Goal: Task Accomplishment & Management: Manage account settings

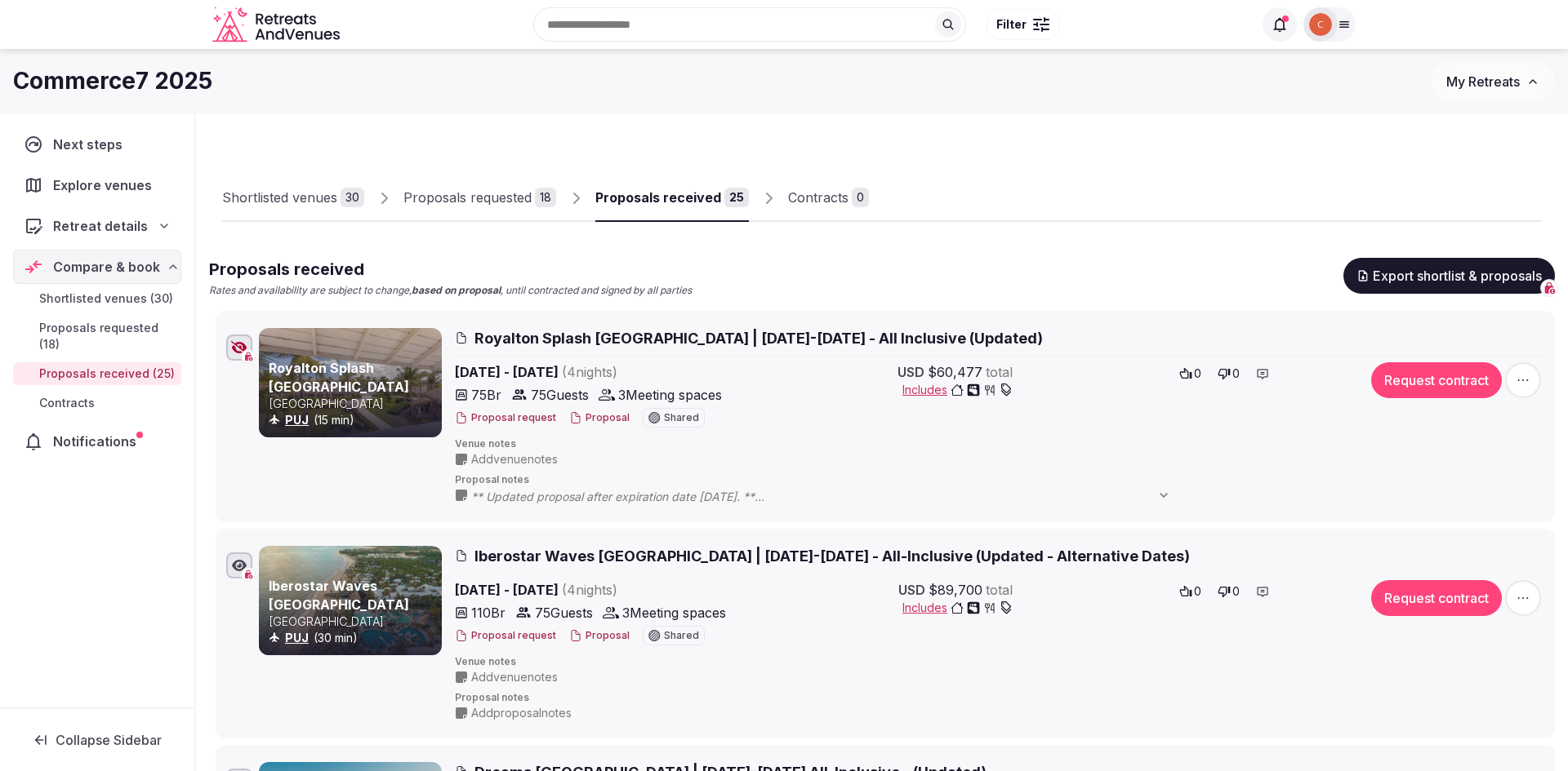
click at [1321, 31] on img at bounding box center [1320, 24] width 23 height 23
click at [1433, 77] on button "My Retreats" at bounding box center [1493, 81] width 124 height 41
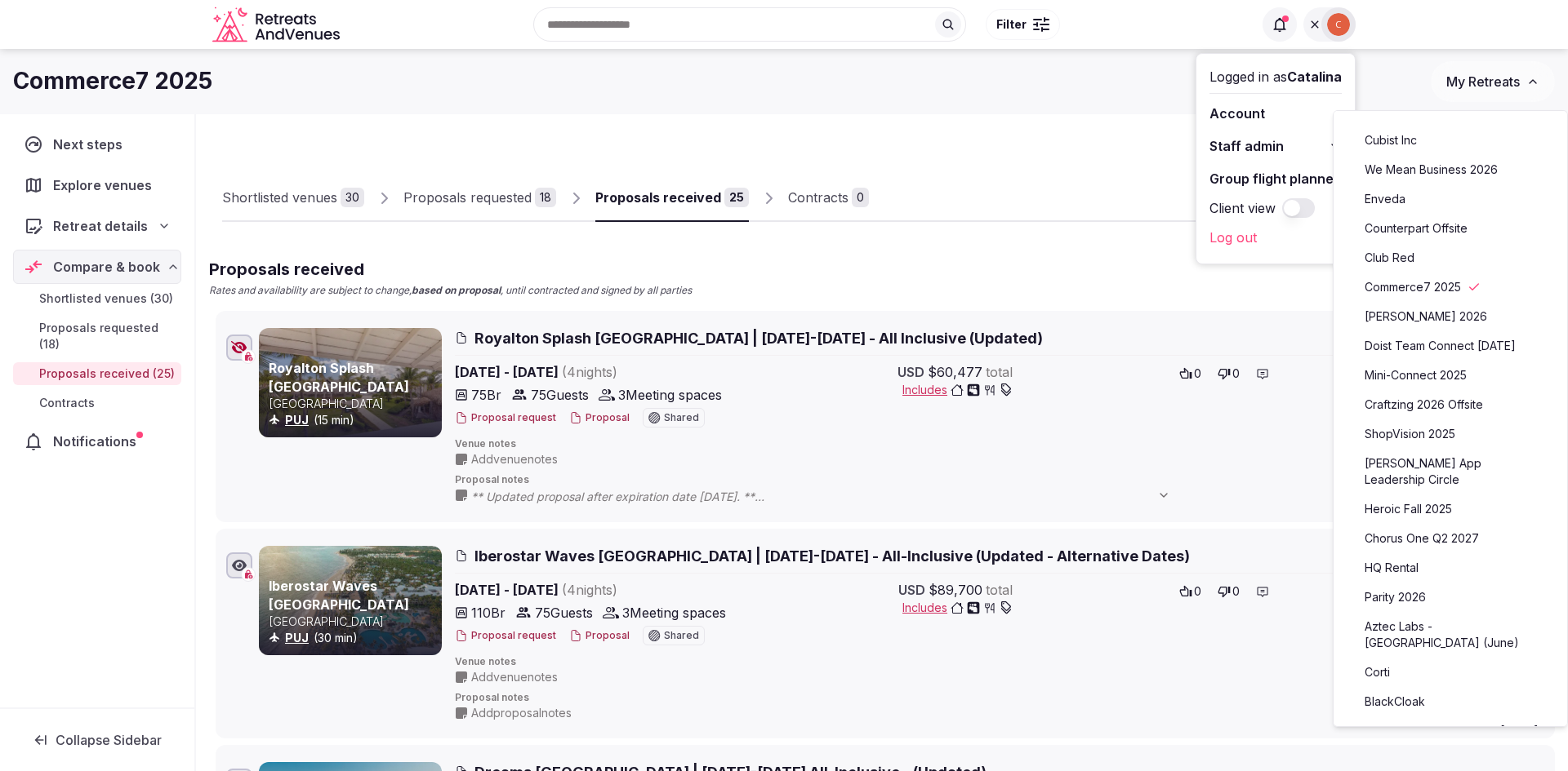
click at [1433, 77] on button "My Retreats" at bounding box center [1493, 81] width 124 height 41
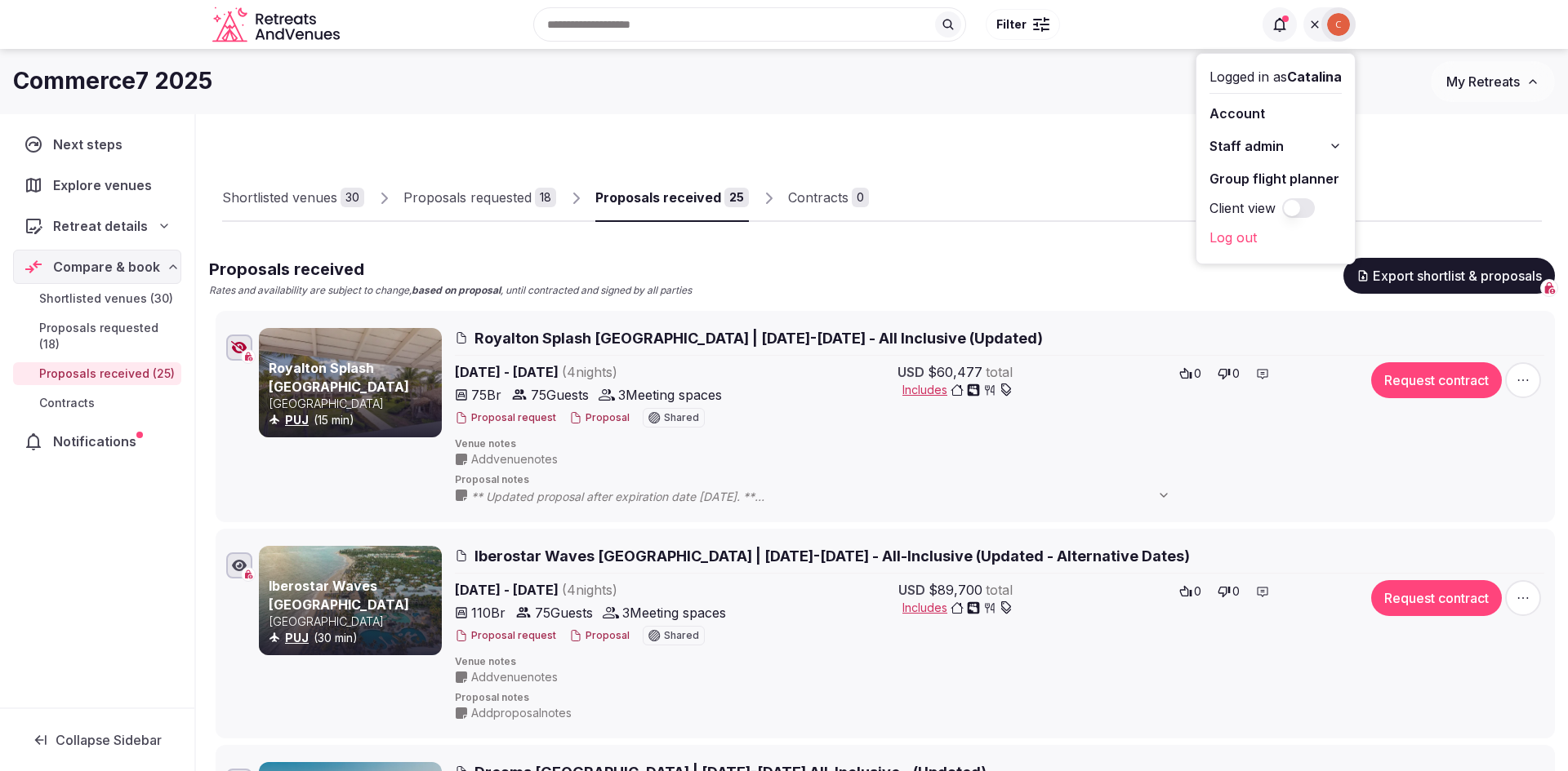
click at [1013, 93] on div "Commerce7 2025" at bounding box center [722, 81] width 1418 height 31
click at [1172, 113] on div "Commerce7 2025 My Retreats" at bounding box center [784, 81] width 1568 height 65
click at [1379, 95] on div "Commerce7 2025" at bounding box center [722, 81] width 1418 height 31
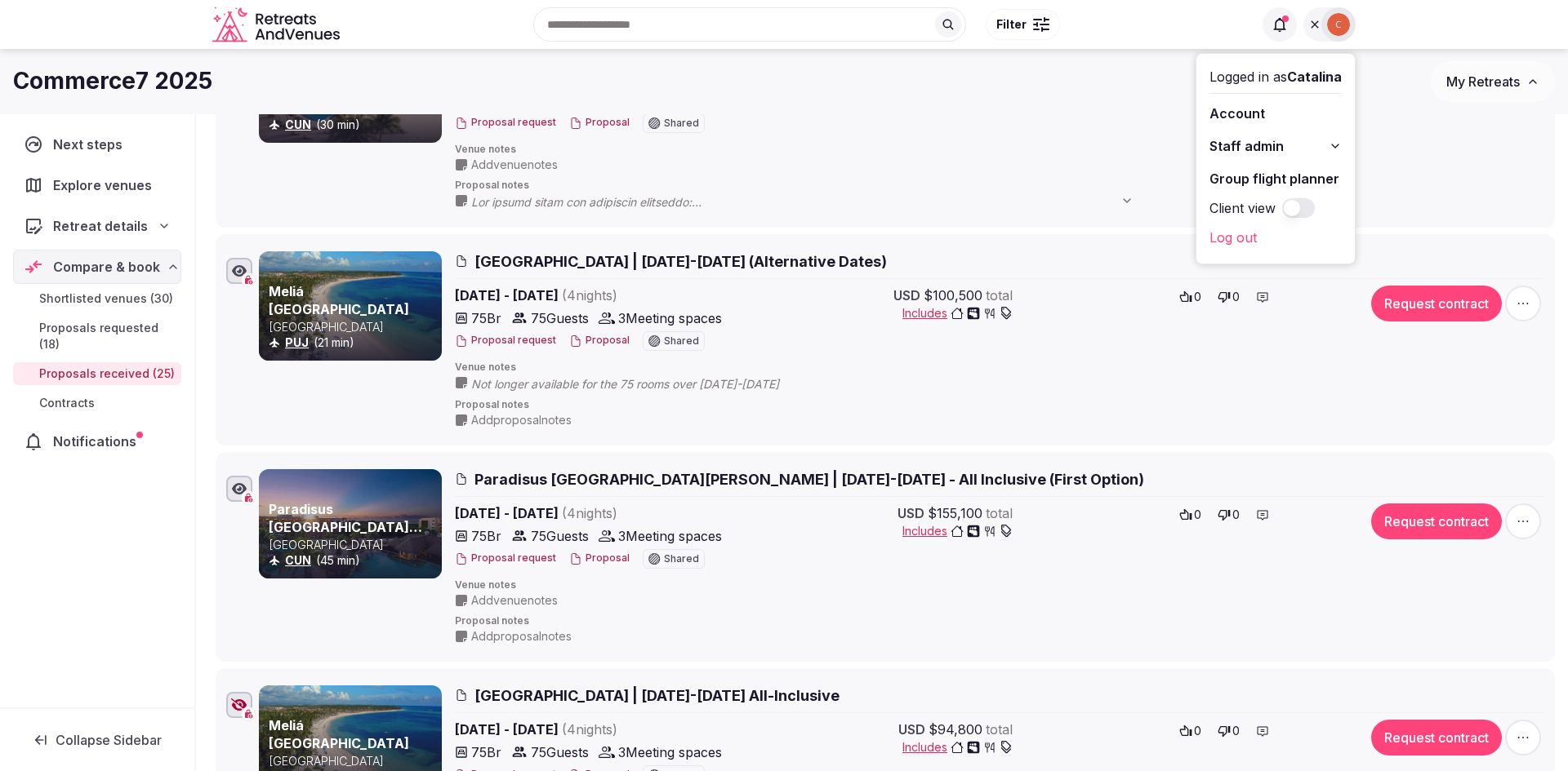
scroll to position [1463, 0]
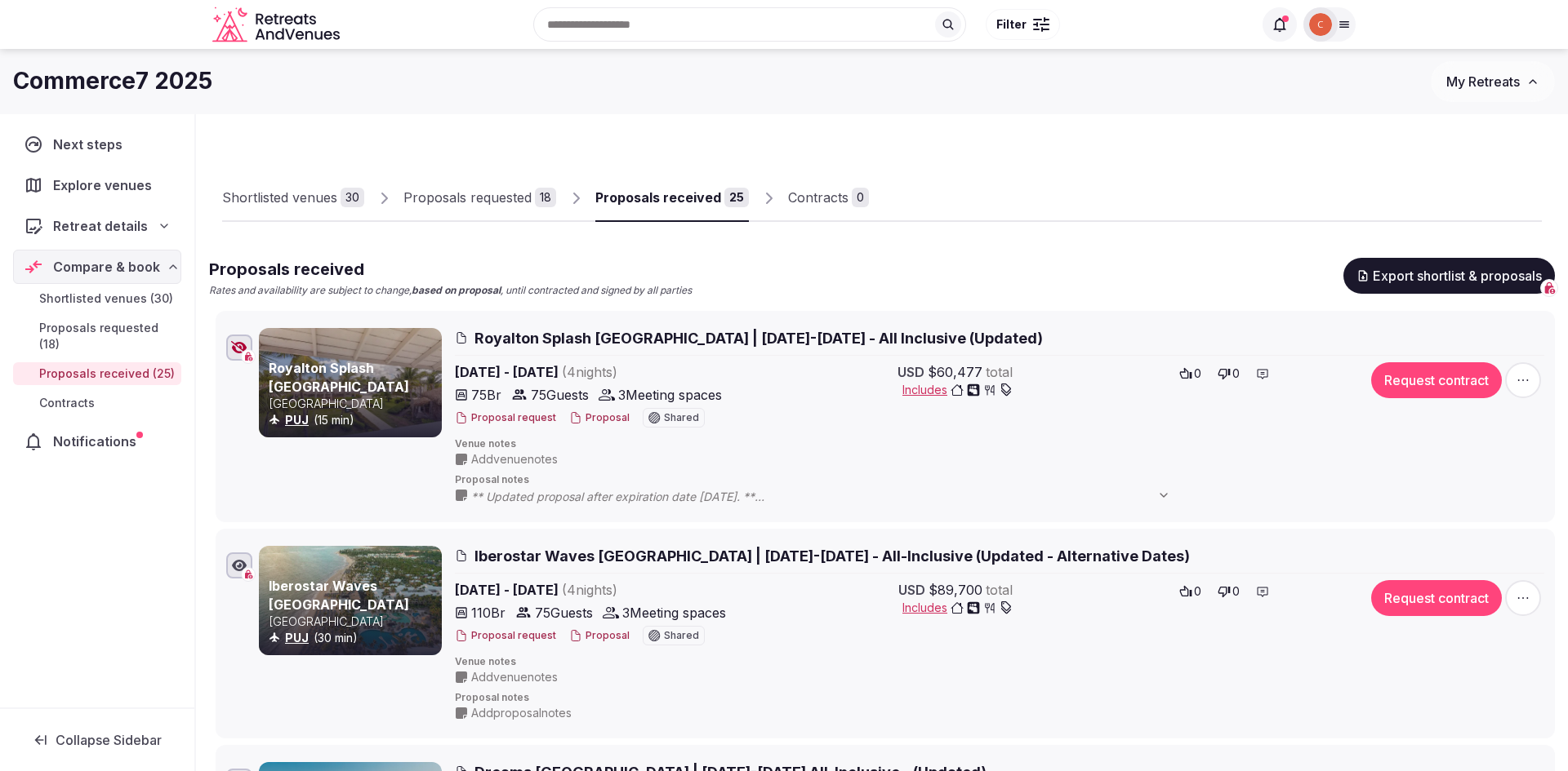
click at [1446, 76] on span "My Retreats" at bounding box center [1482, 81] width 73 height 17
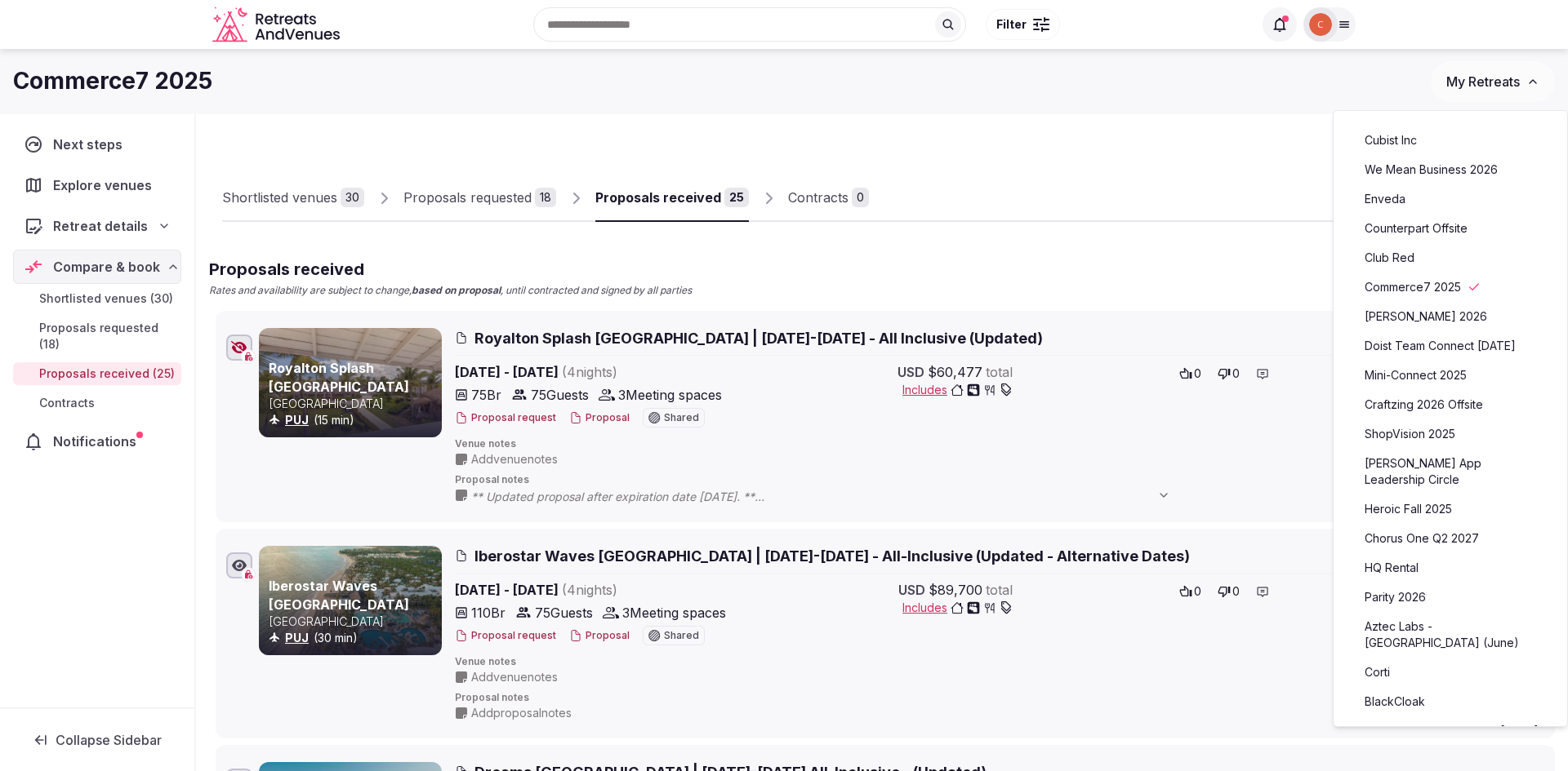
click at [1415, 174] on link "We Mean Business 2026" at bounding box center [1450, 169] width 201 height 26
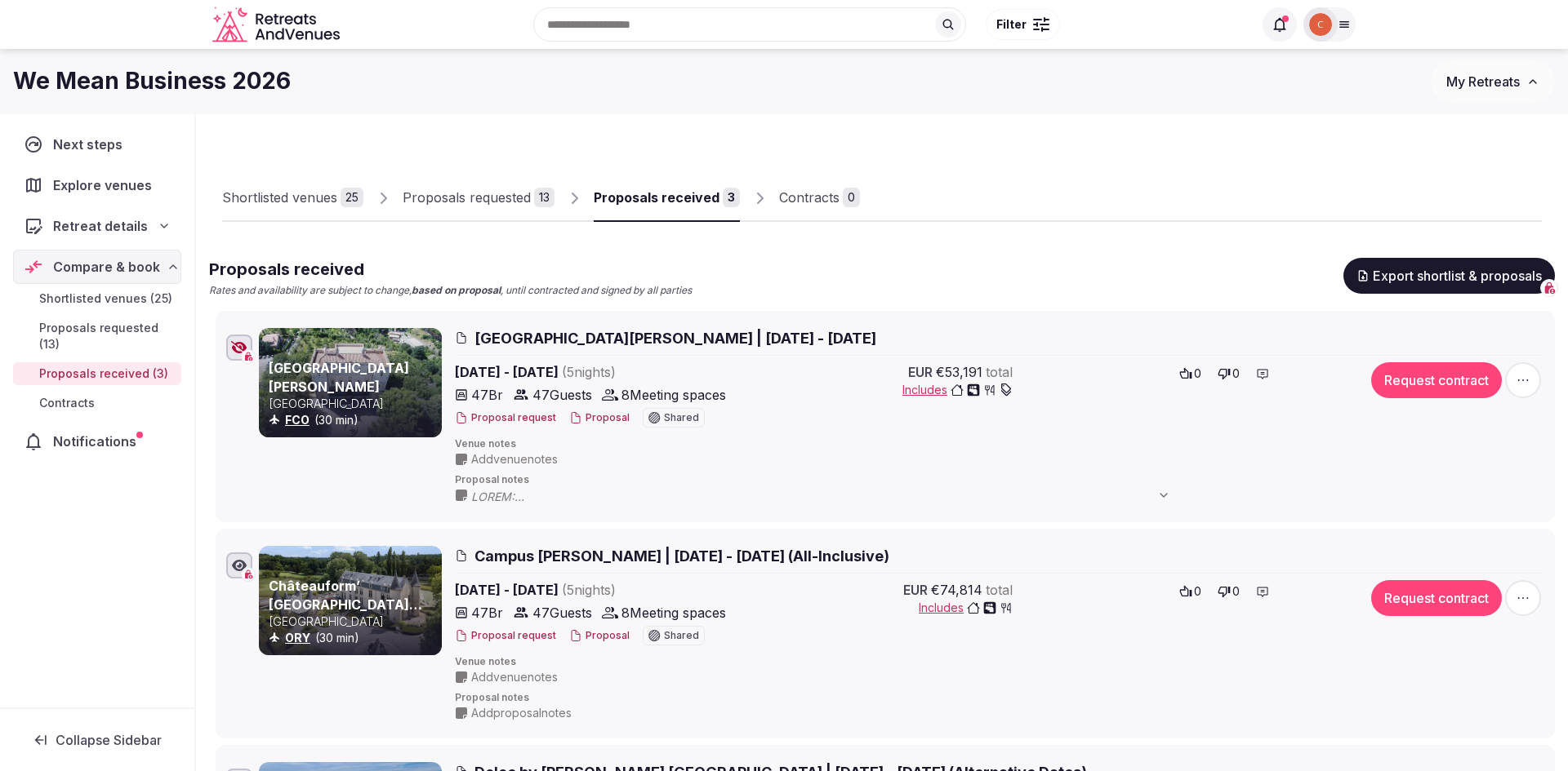
click at [469, 194] on div "Proposals requested" at bounding box center [466, 197] width 128 height 19
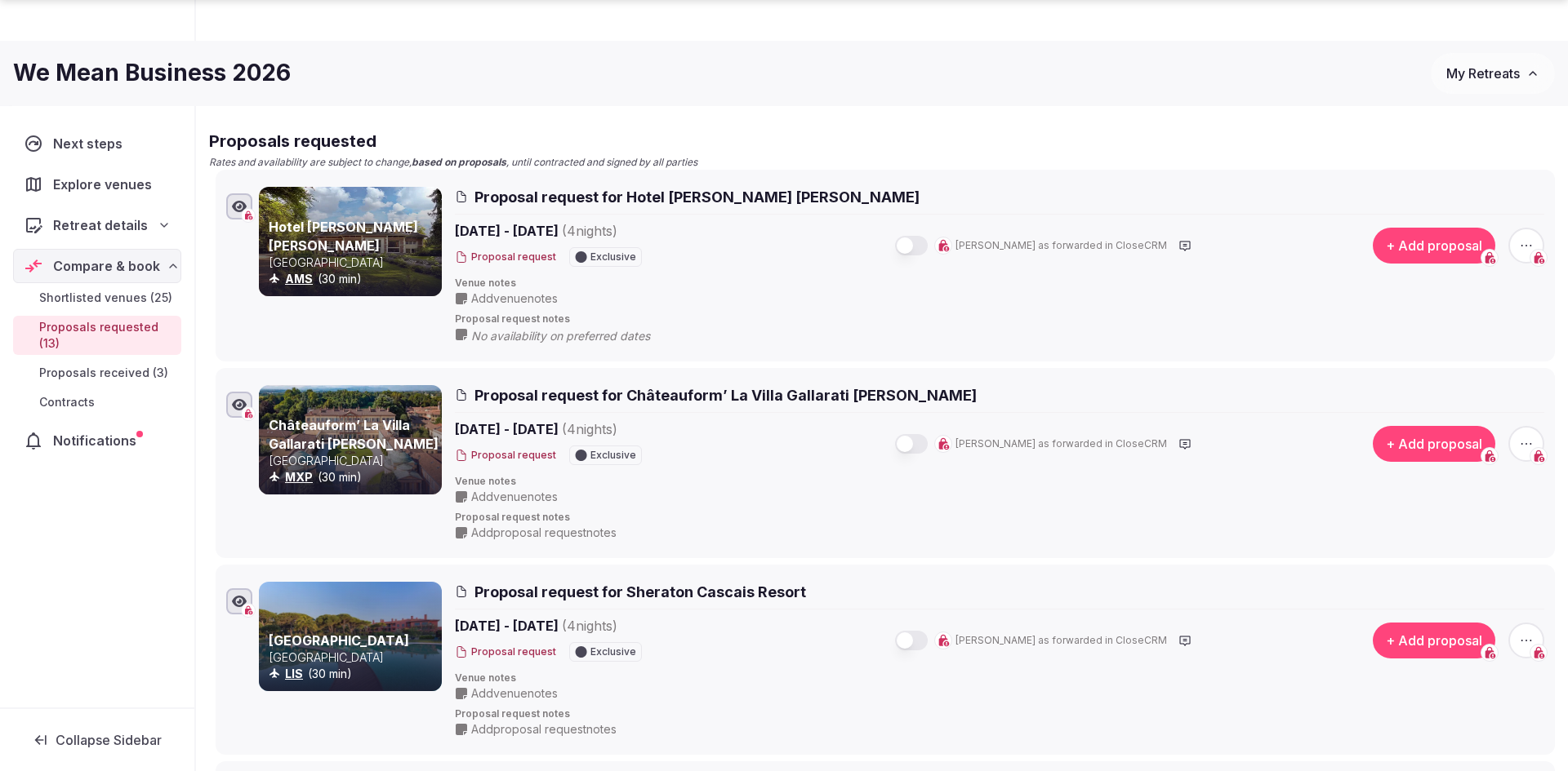
scroll to position [129, 0]
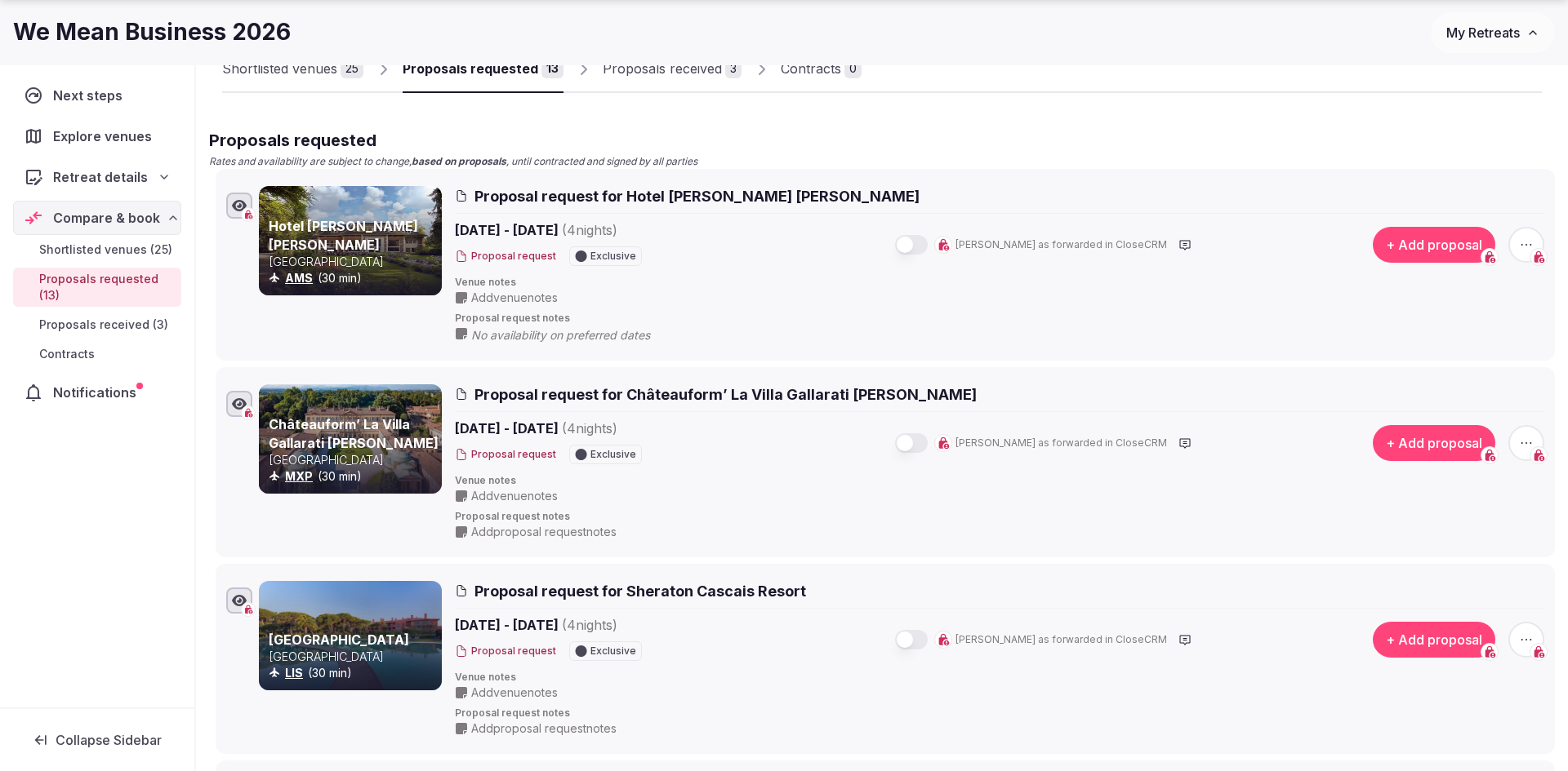
click at [529, 524] on span "Add proposal request notes" at bounding box center [543, 532] width 145 height 17
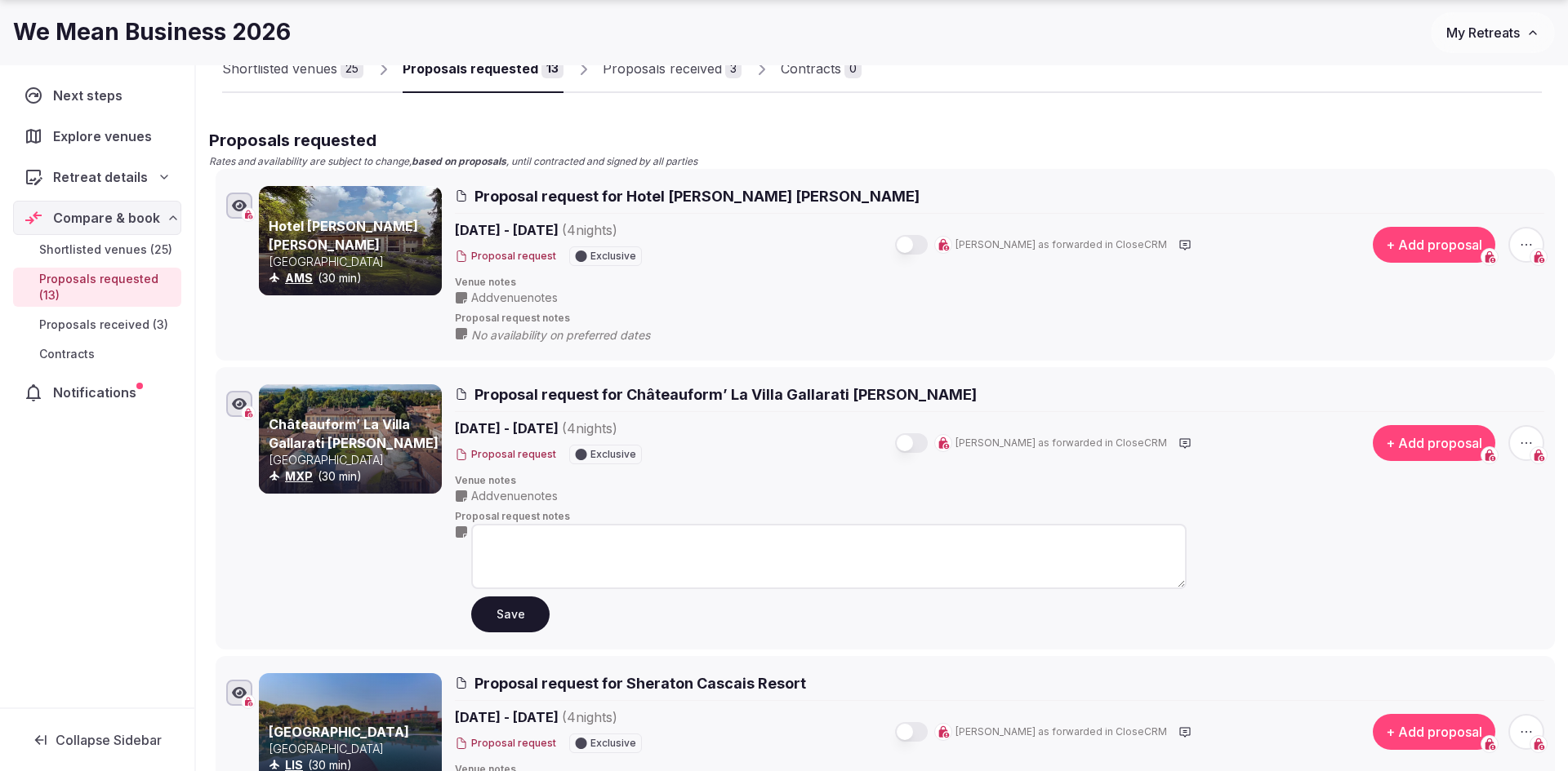
click at [539, 549] on textarea at bounding box center [828, 556] width 715 height 65
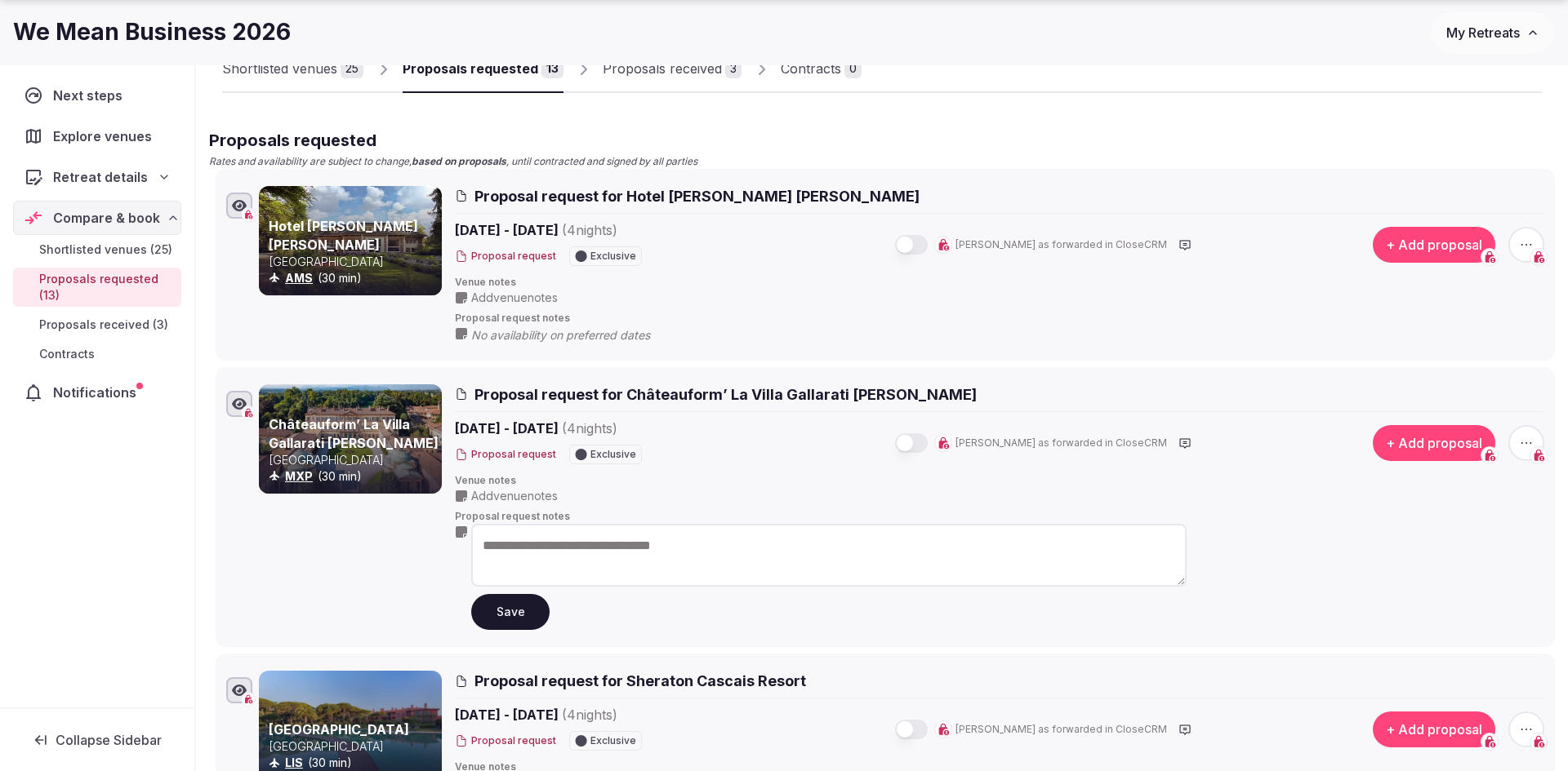
type textarea "**********"
click at [523, 599] on button "Save" at bounding box center [510, 611] width 79 height 36
